Goal: Check status: Check status

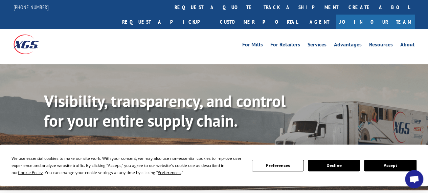
click at [393, 167] on button "Accept" at bounding box center [390, 166] width 52 height 12
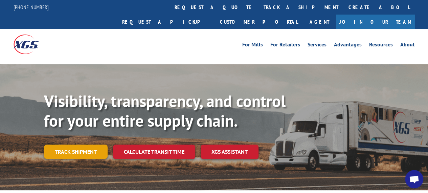
click at [71, 145] on link "Track shipment" at bounding box center [76, 152] width 64 height 14
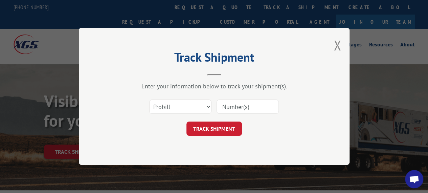
click at [238, 105] on input at bounding box center [248, 107] width 62 height 14
paste input "6502988"
type input "6502988"
click at [203, 107] on select "Select category... Probill BOL PO" at bounding box center [180, 107] width 62 height 14
click at [245, 108] on input "6502988" at bounding box center [248, 107] width 62 height 14
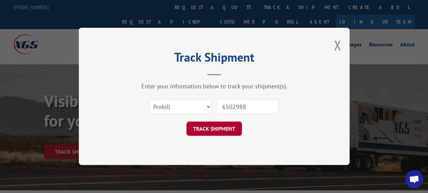
click at [216, 128] on button "TRACK SHIPMENT" at bounding box center [215, 129] width 56 height 14
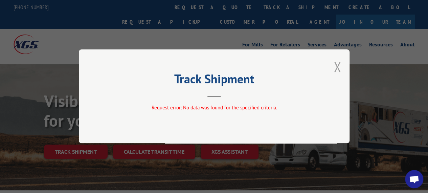
click at [339, 72] on button "Close modal" at bounding box center [337, 67] width 7 height 18
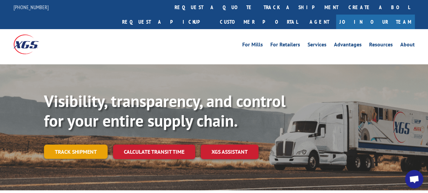
click at [76, 145] on link "Track shipment" at bounding box center [76, 152] width 64 height 14
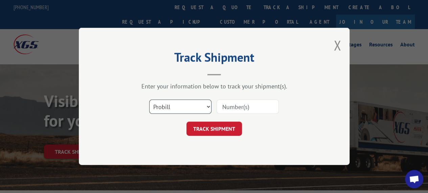
click at [171, 108] on select "Select category... Probill BOL PO" at bounding box center [180, 107] width 62 height 14
select select "bol"
click at [149, 100] on select "Select category... Probill BOL PO" at bounding box center [180, 107] width 62 height 14
click at [239, 105] on input at bounding box center [248, 107] width 62 height 14
paste input "6502988"
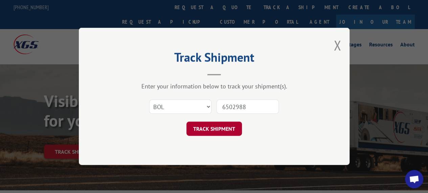
type input "6502988"
click at [225, 129] on button "TRACK SHIPMENT" at bounding box center [215, 129] width 56 height 14
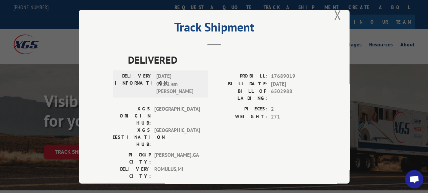
scroll to position [16, 0]
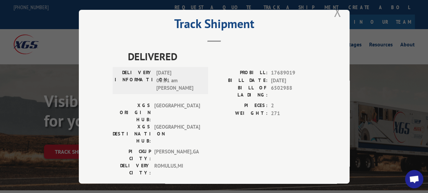
click at [337, 11] on button "Close modal" at bounding box center [337, 12] width 7 height 18
